Goal: Task Accomplishment & Management: Manage account settings

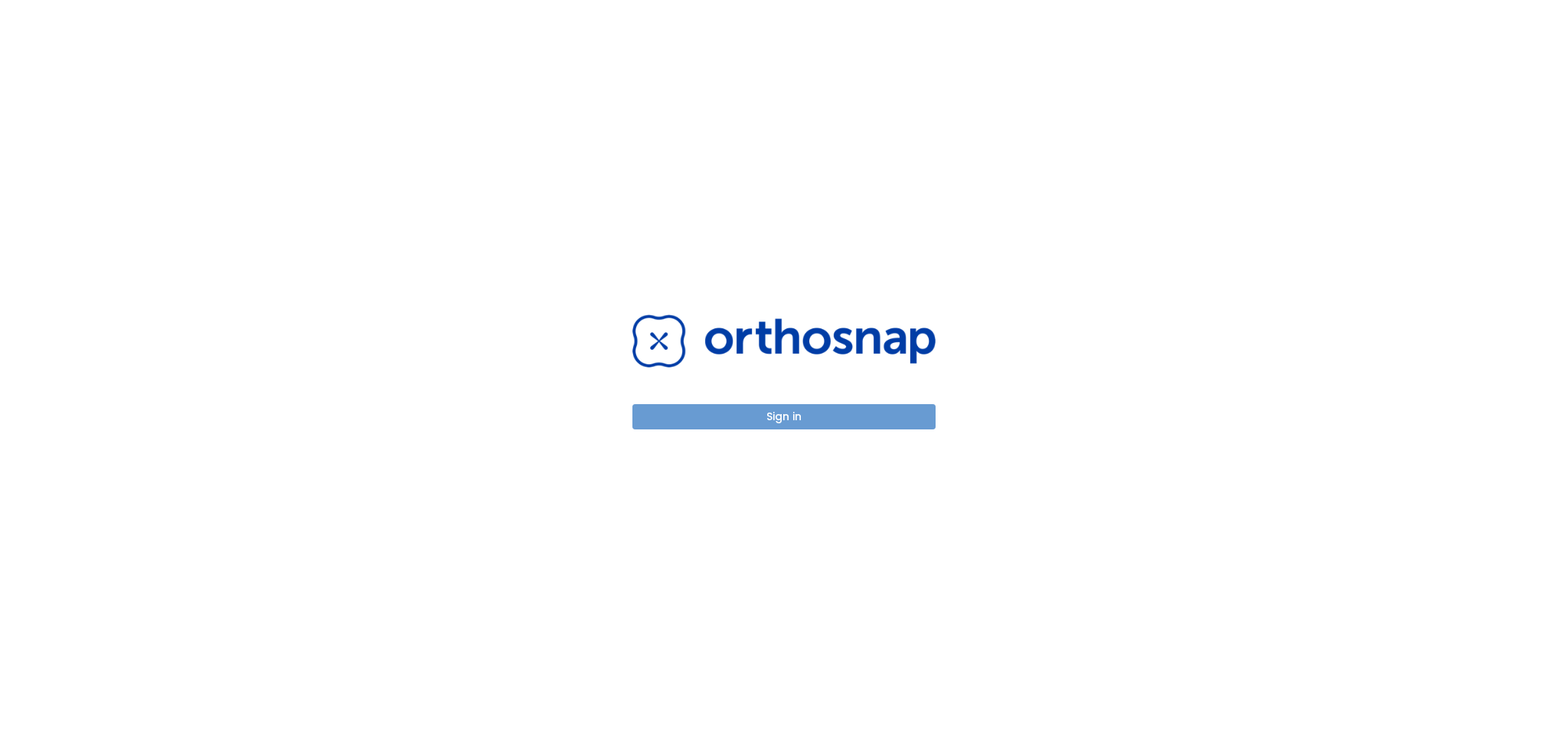
click at [825, 418] on button "Sign in" at bounding box center [783, 417] width 303 height 25
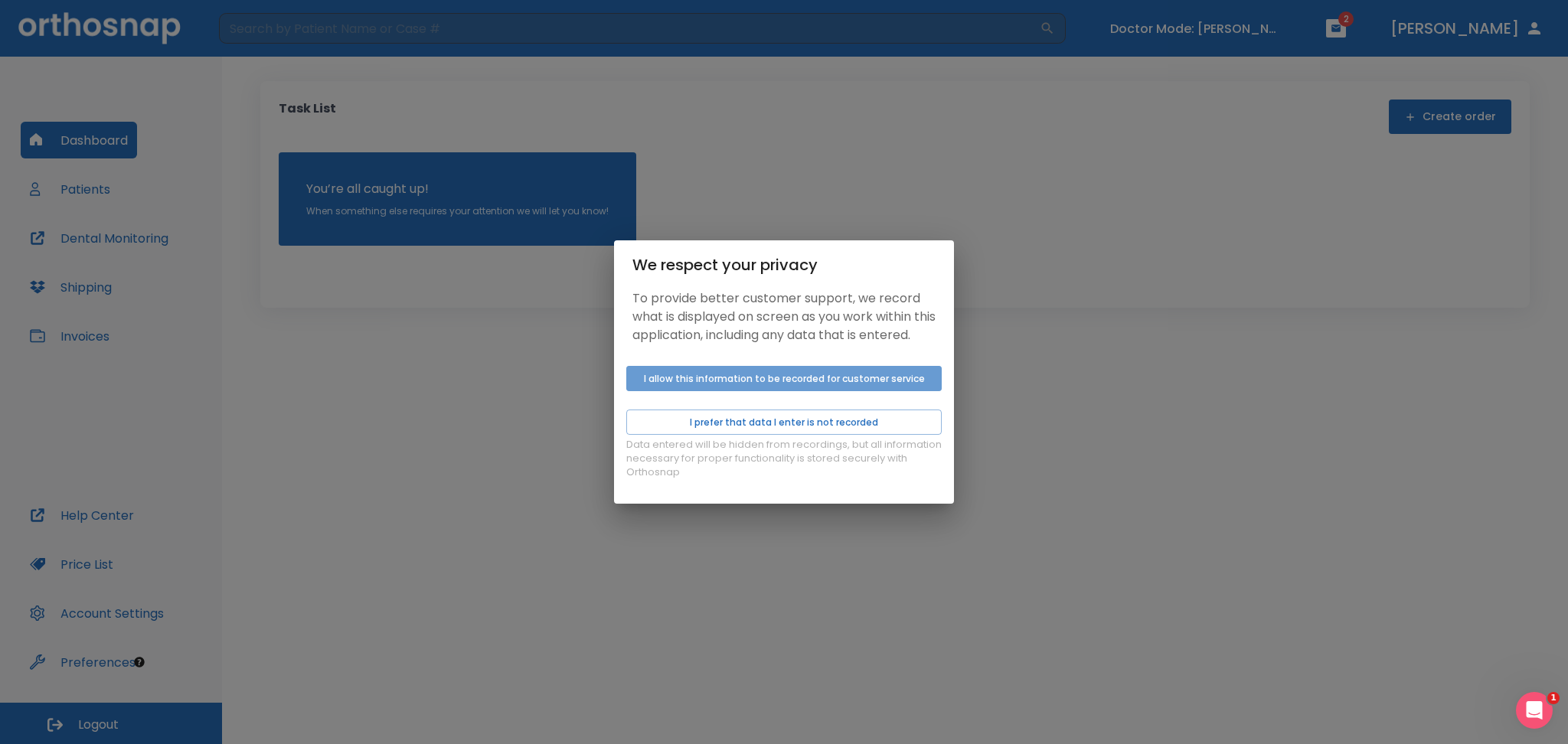
click at [654, 389] on button "I allow this information to be recorded for customer service" at bounding box center [784, 379] width 315 height 25
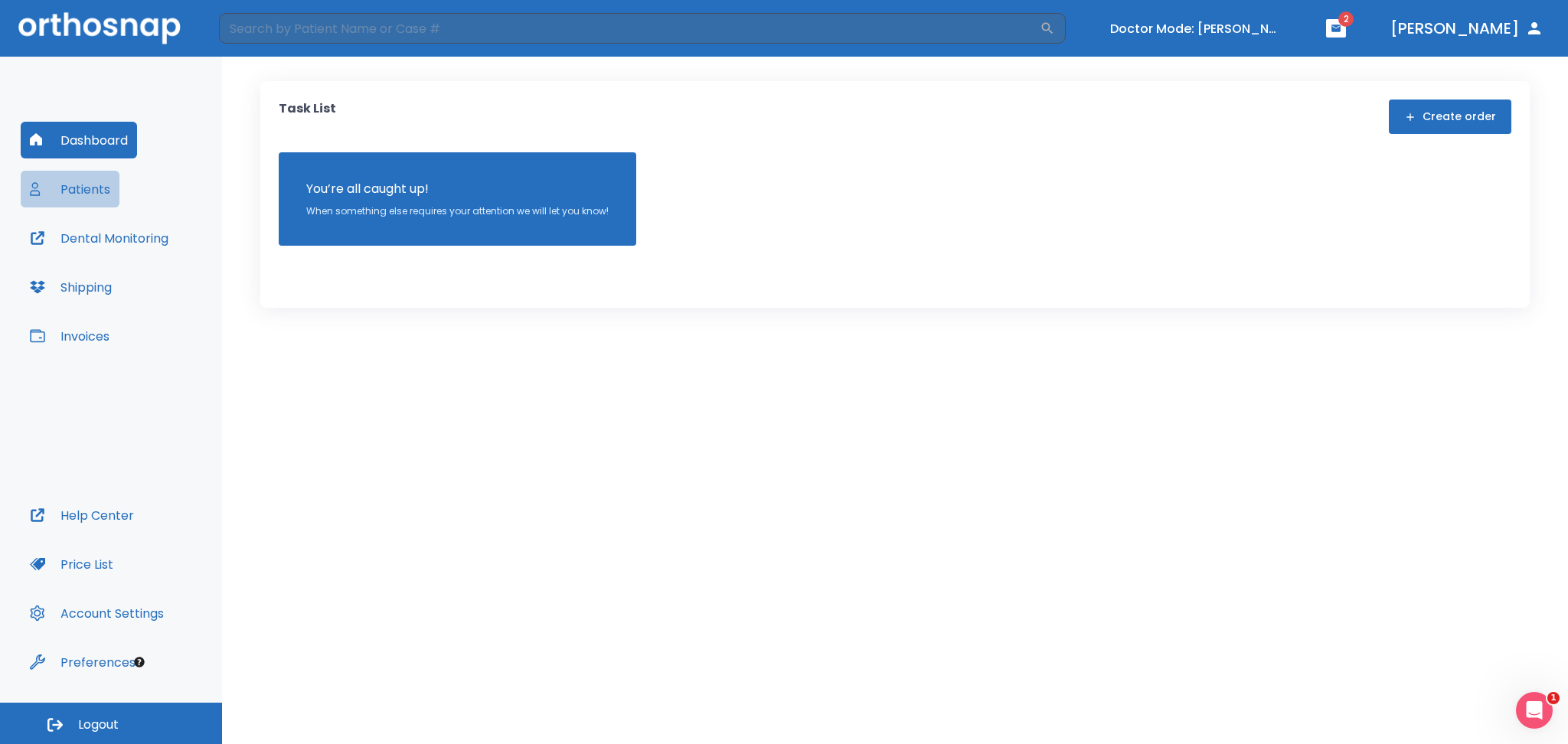
click at [89, 189] on button "Patients" at bounding box center [70, 189] width 99 height 37
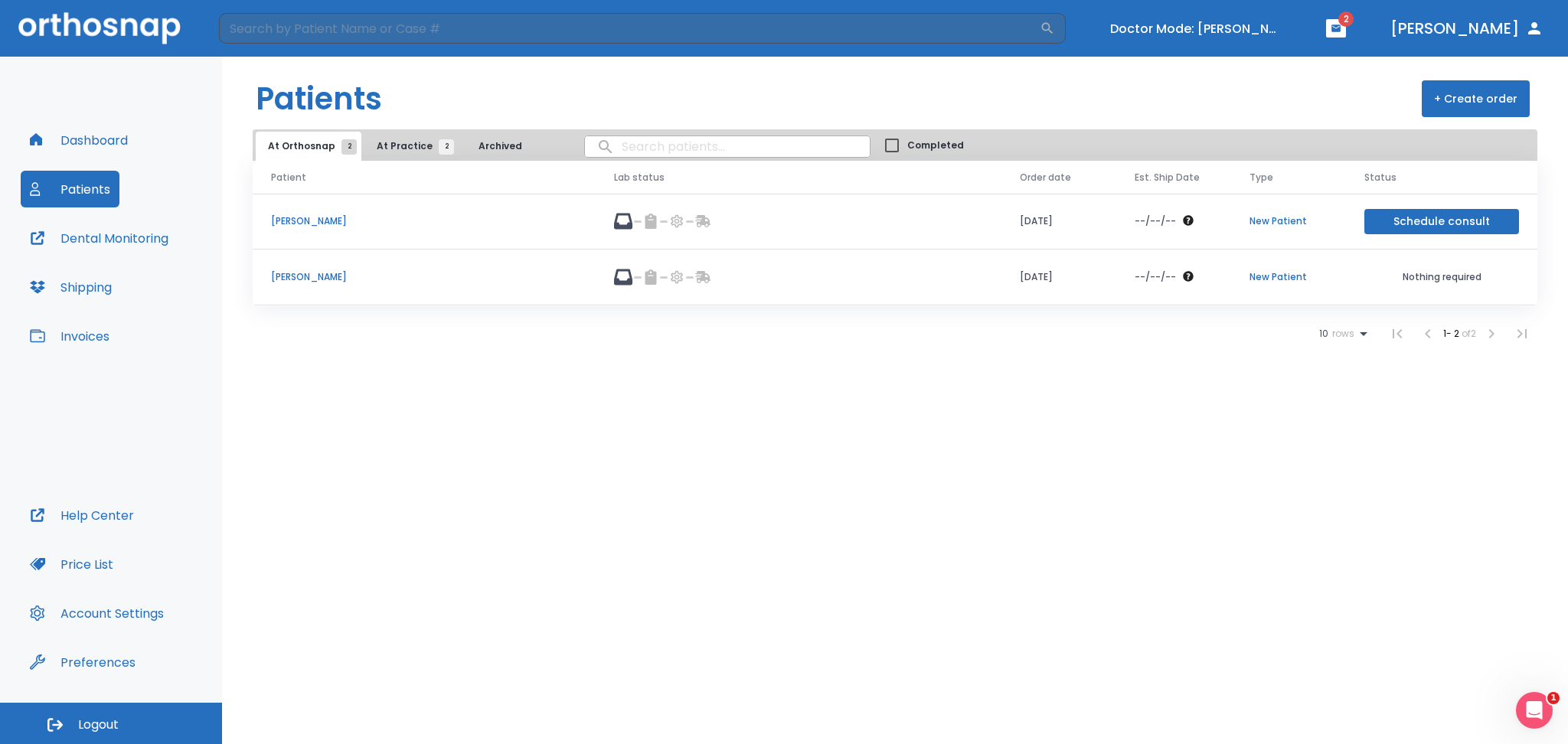
drag, startPoint x: 289, startPoint y: 274, endPoint x: 905, endPoint y: 593, distance: 693.7
click at [912, 601] on div "Patients + Create order At Orthosnap 2 At Practice 2 Archived Completed Patient…" at bounding box center [895, 400] width 1346 height 688
click at [415, 139] on span "At Practice 2" at bounding box center [412, 146] width 70 height 14
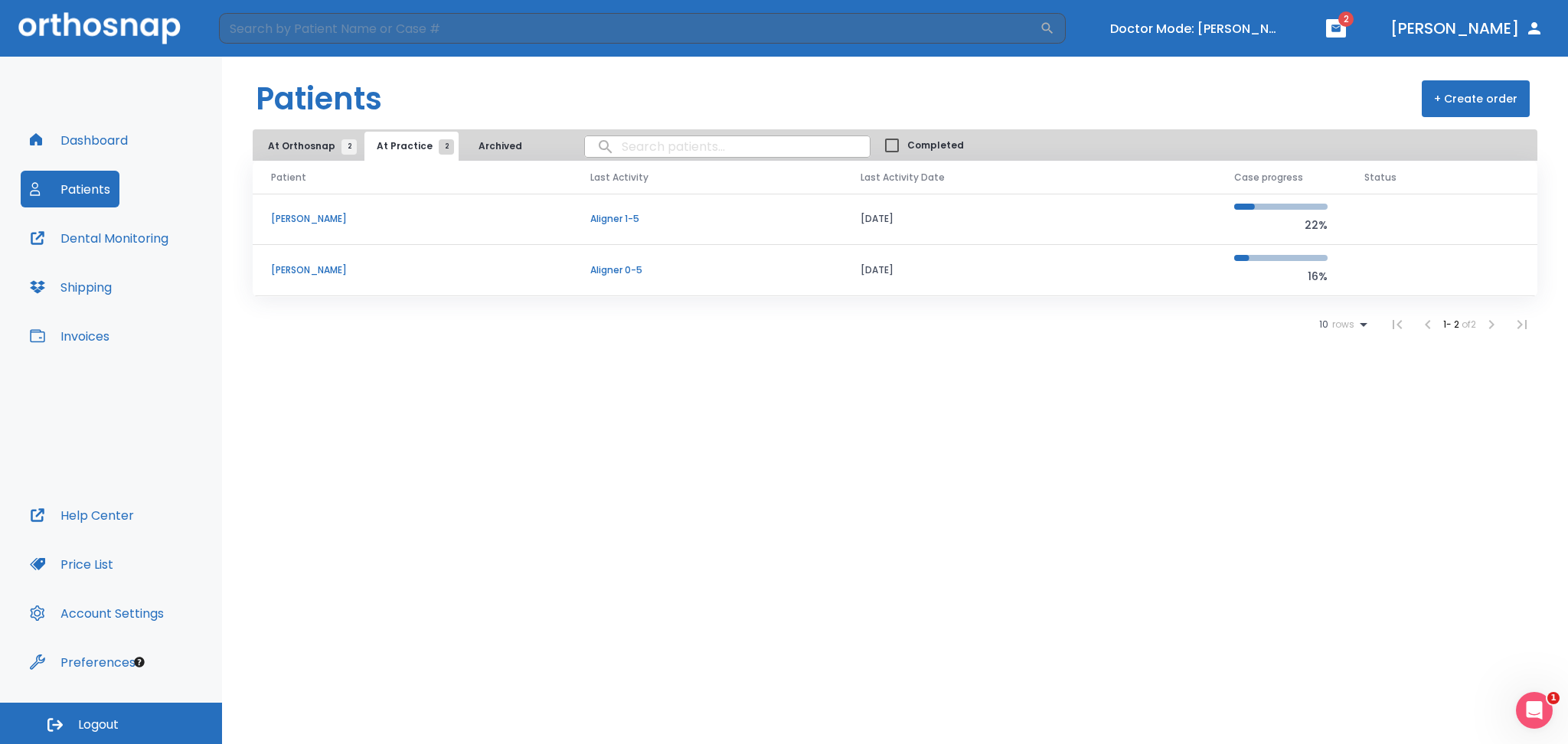
click at [313, 267] on p "[PERSON_NAME]" at bounding box center [412, 270] width 283 height 14
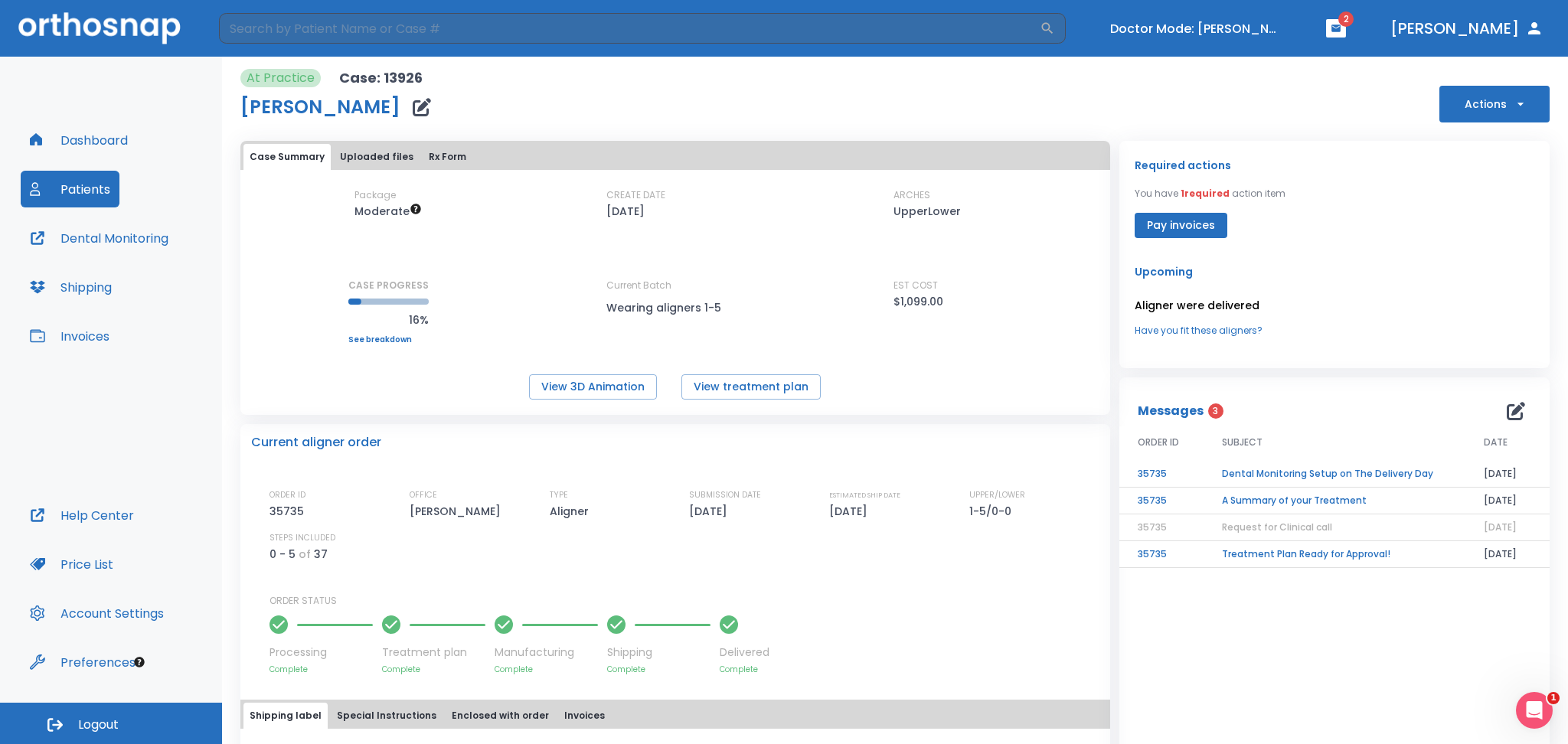
click at [1456, 123] on div "At Practice Case: 13926 [PERSON_NAME] Actions Case Summary Uploaded files Rx Fo…" at bounding box center [895, 566] width 1309 height 1019
click at [1477, 104] on button "Actions" at bounding box center [1494, 104] width 111 height 37
click at [451, 159] on div at bounding box center [784, 372] width 1568 height 744
click at [443, 157] on button "Rx Form" at bounding box center [447, 157] width 50 height 26
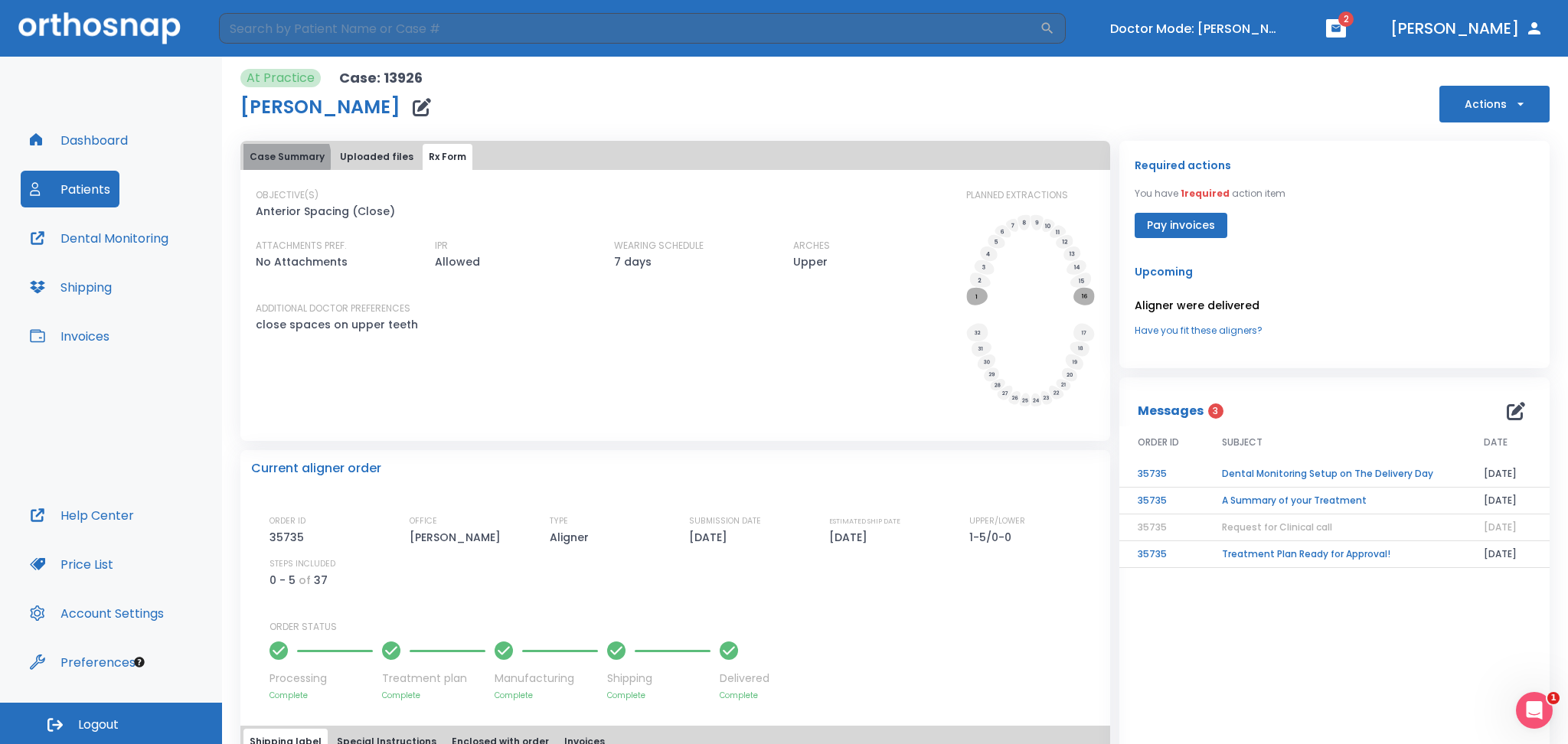
click at [279, 159] on button "Case Summary" at bounding box center [287, 157] width 88 height 26
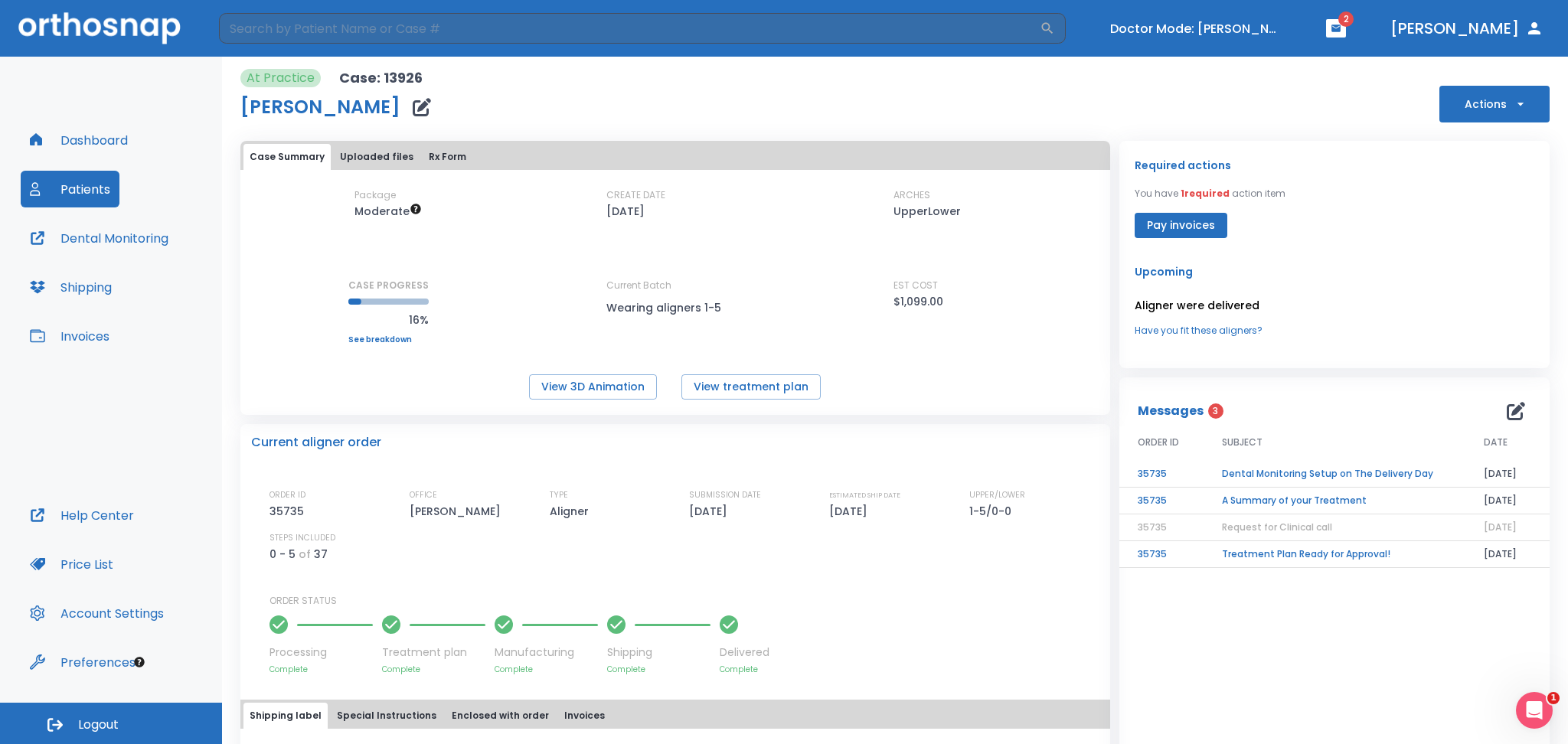
click at [1521, 103] on button "Actions" at bounding box center [1494, 104] width 111 height 37
click at [384, 152] on div at bounding box center [784, 372] width 1568 height 744
click at [346, 167] on button "Uploaded files" at bounding box center [376, 157] width 86 height 26
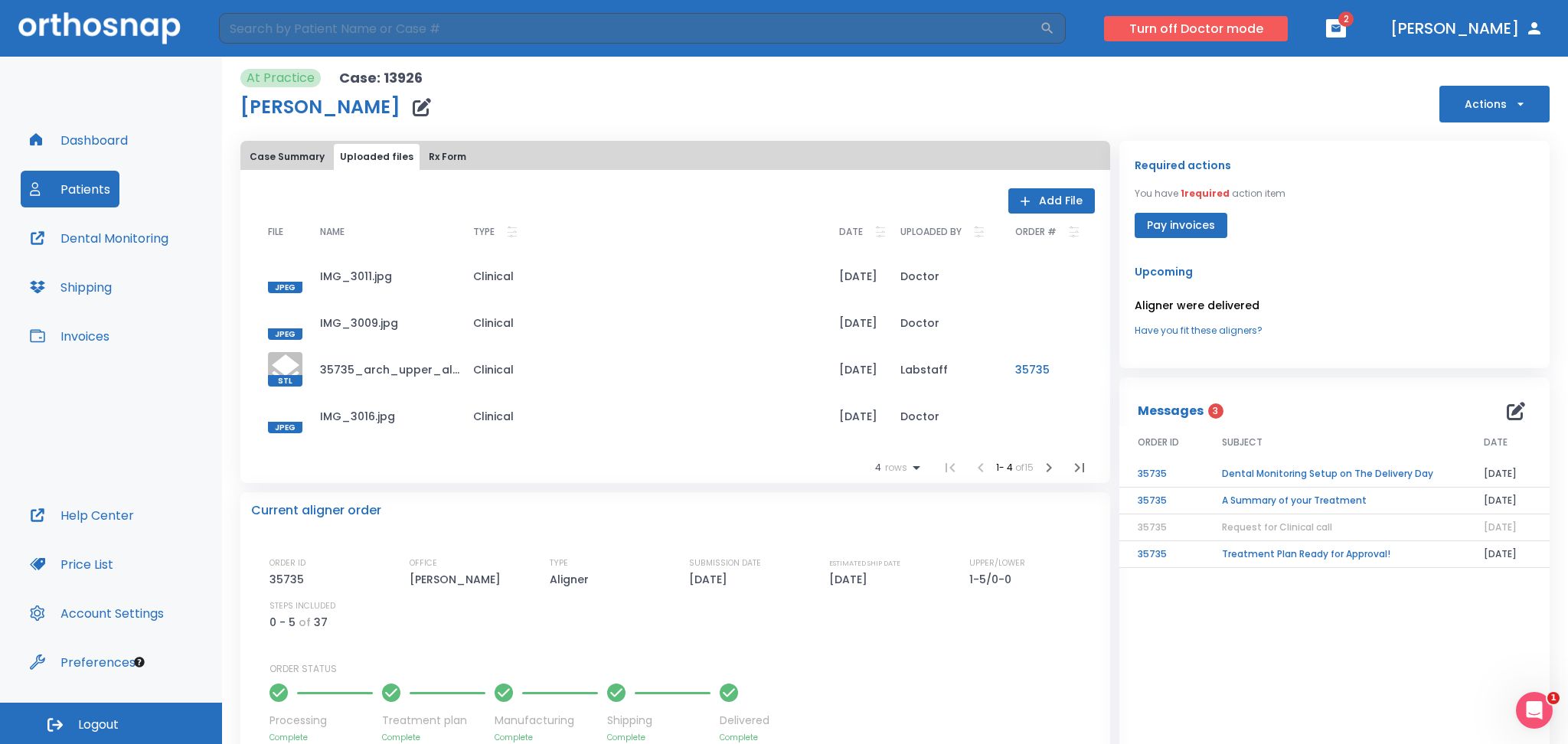
click at [1219, 30] on button "Turn off Doctor mode" at bounding box center [1196, 29] width 184 height 25
